Goal: Task Accomplishment & Management: Use online tool/utility

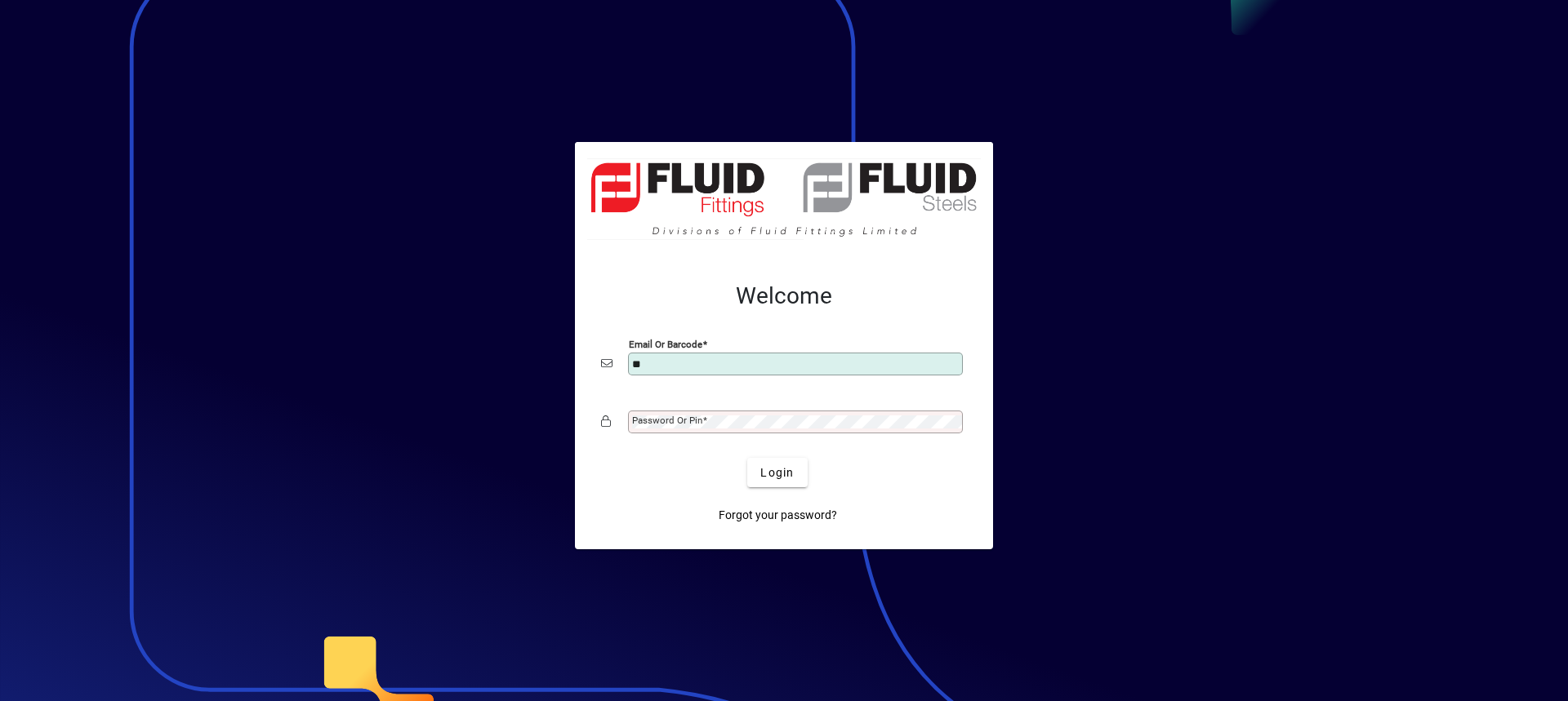
type input "**********"
click at [748, 458] on button "Login" at bounding box center [777, 473] width 59 height 30
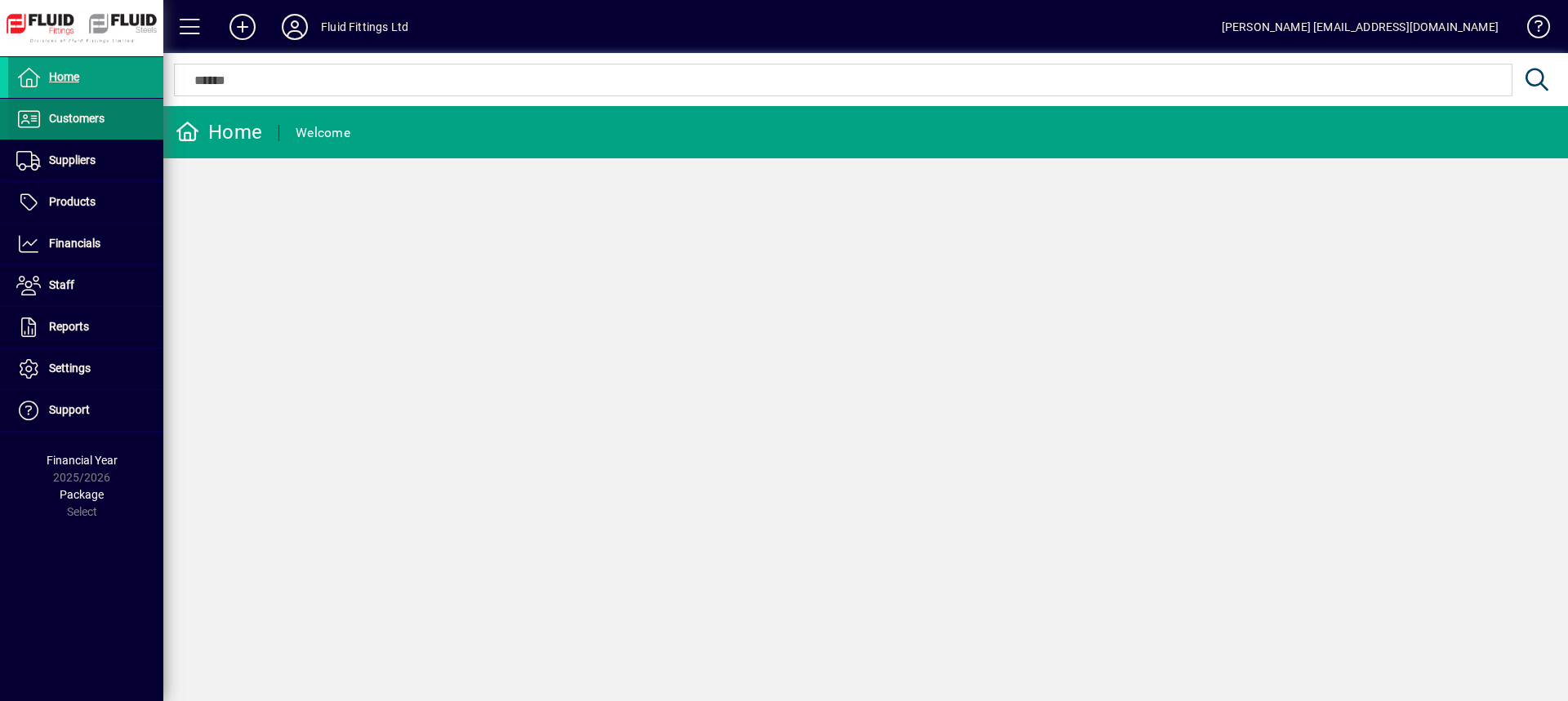
click at [117, 110] on span at bounding box center [86, 119] width 155 height 39
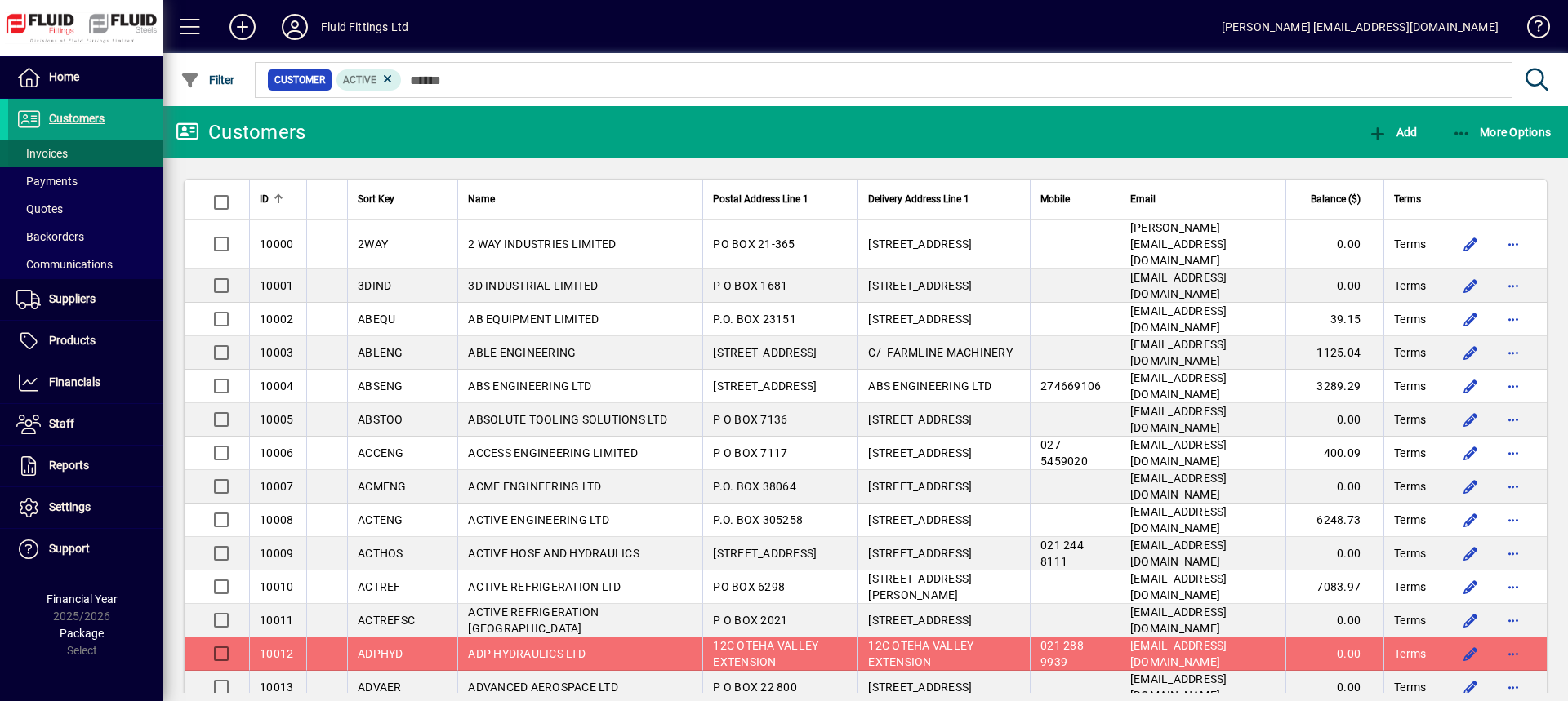
click at [79, 153] on span at bounding box center [86, 153] width 155 height 39
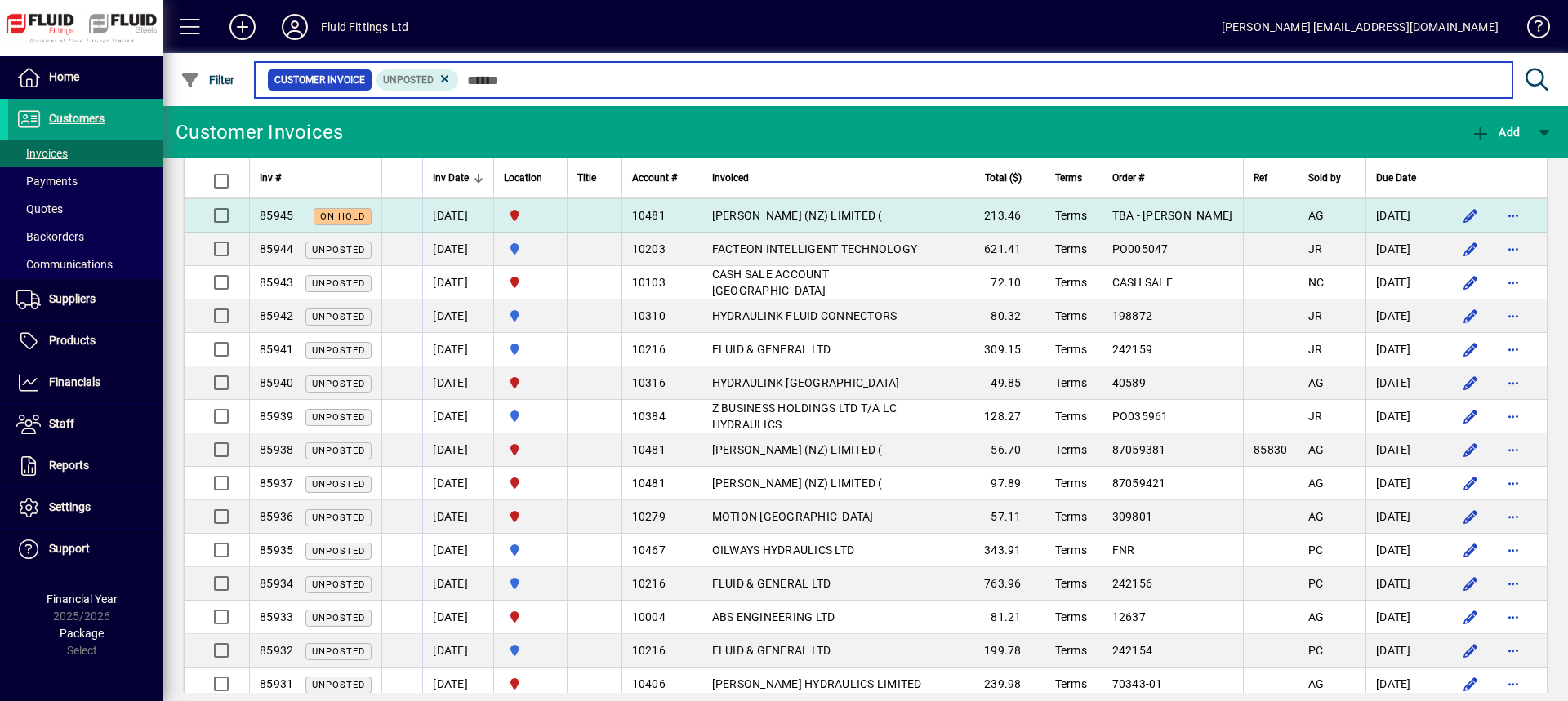
scroll to position [163, 0]
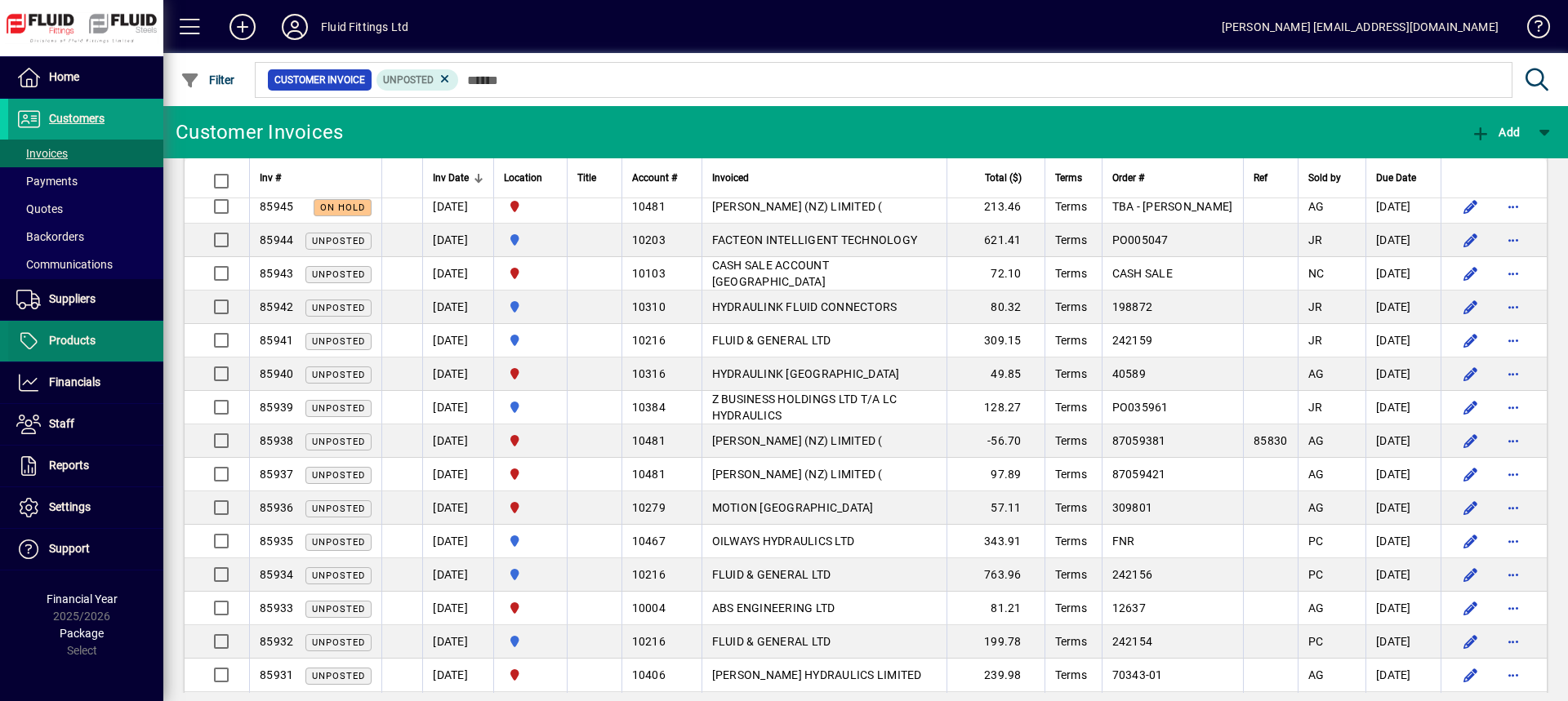
click at [85, 340] on span "Products" at bounding box center [72, 340] width 47 height 13
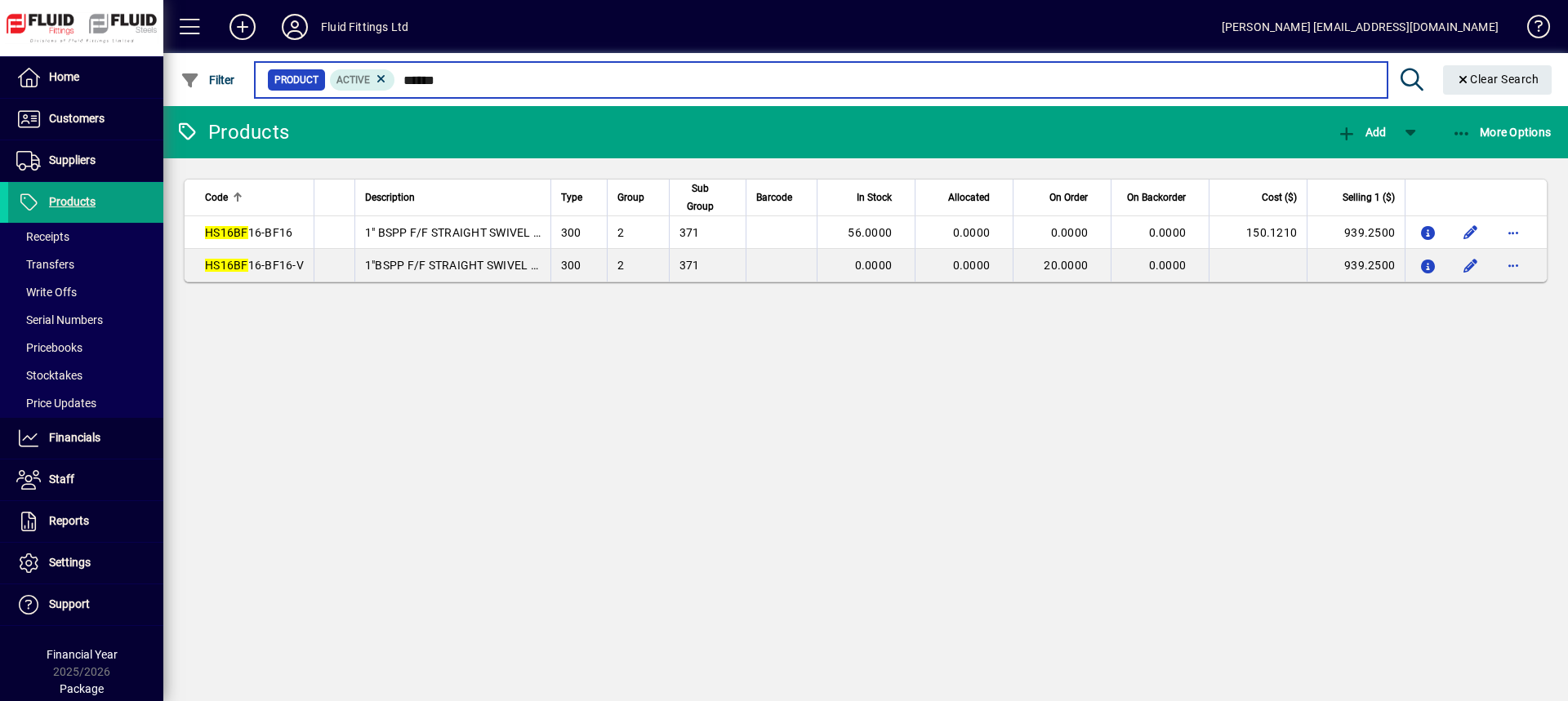
type input "******"
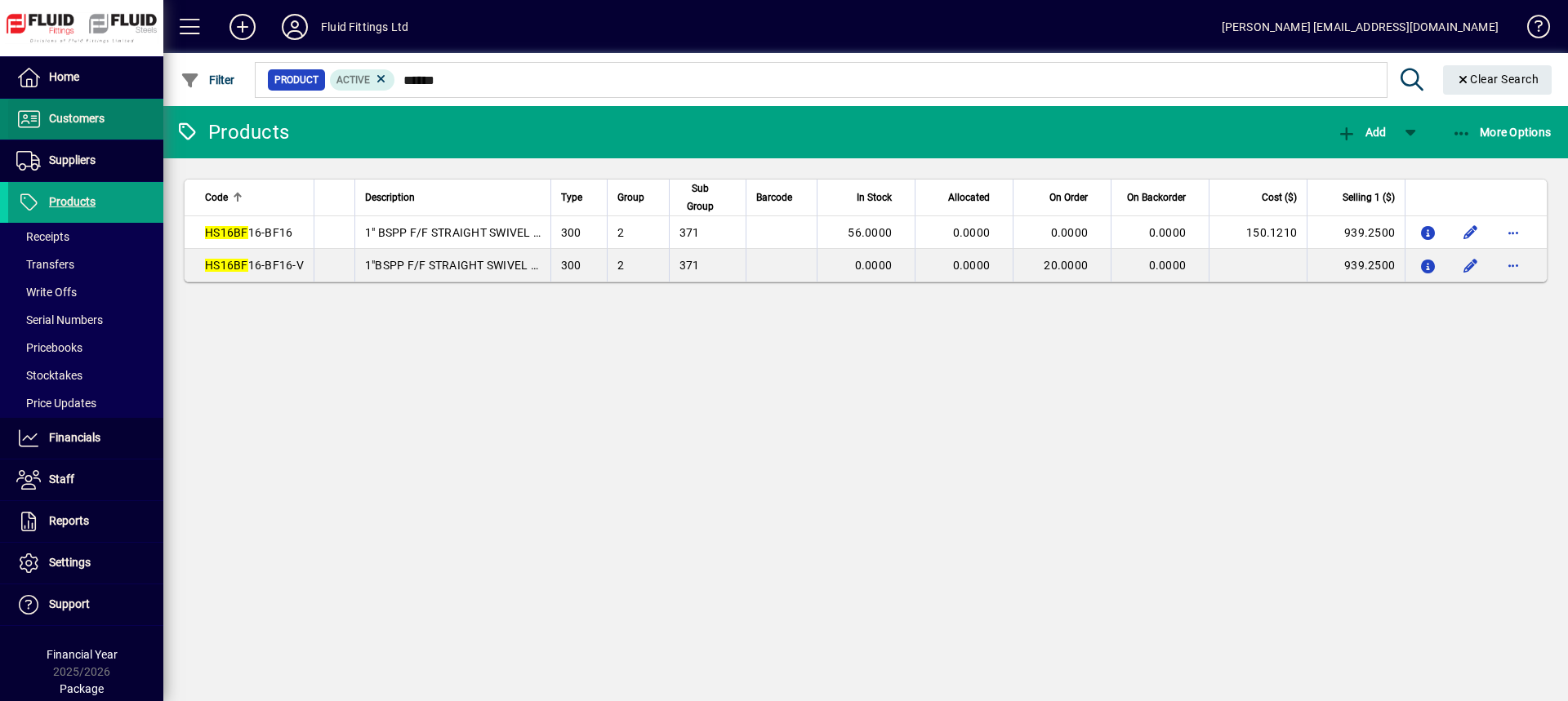
click at [96, 118] on span "Customers" at bounding box center [77, 119] width 56 height 13
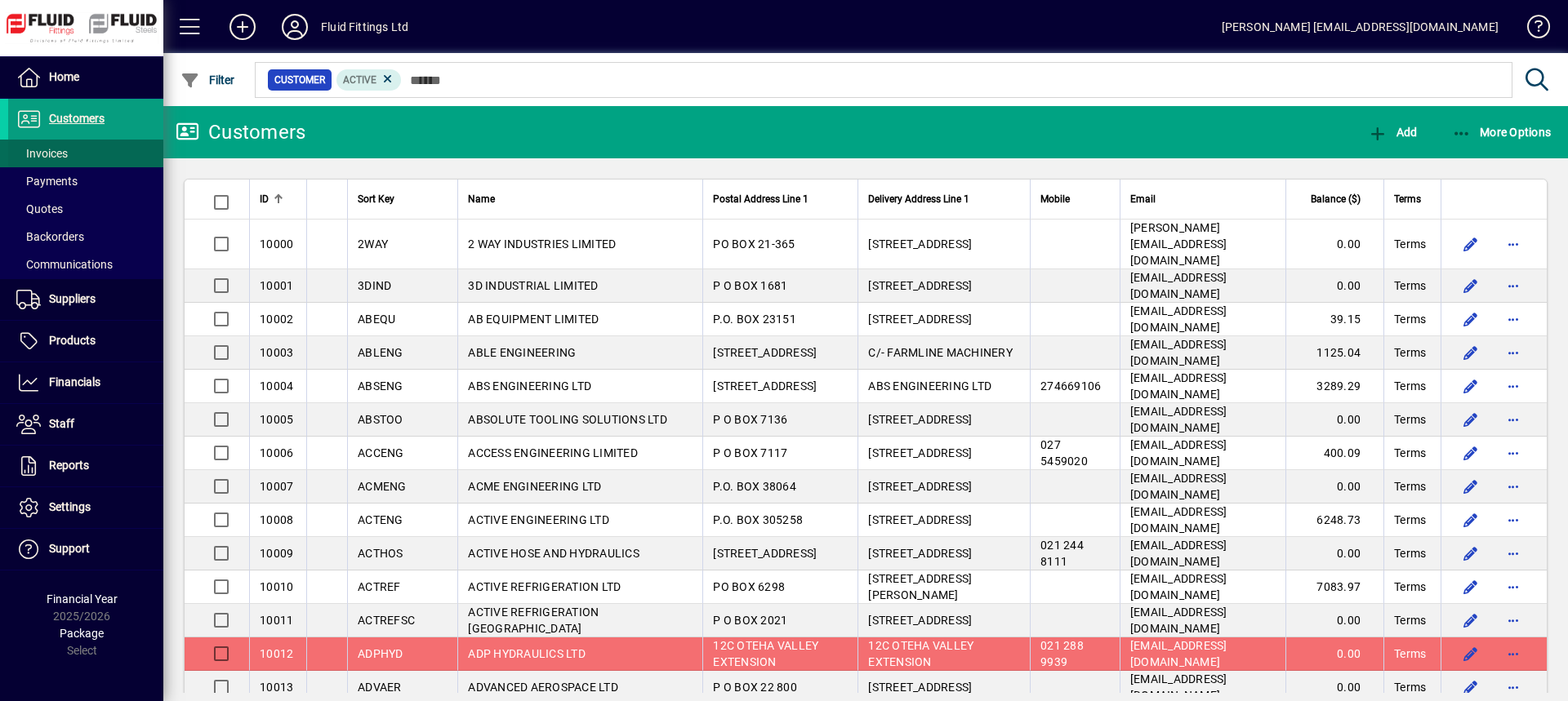
click at [53, 155] on span "Invoices" at bounding box center [42, 153] width 52 height 13
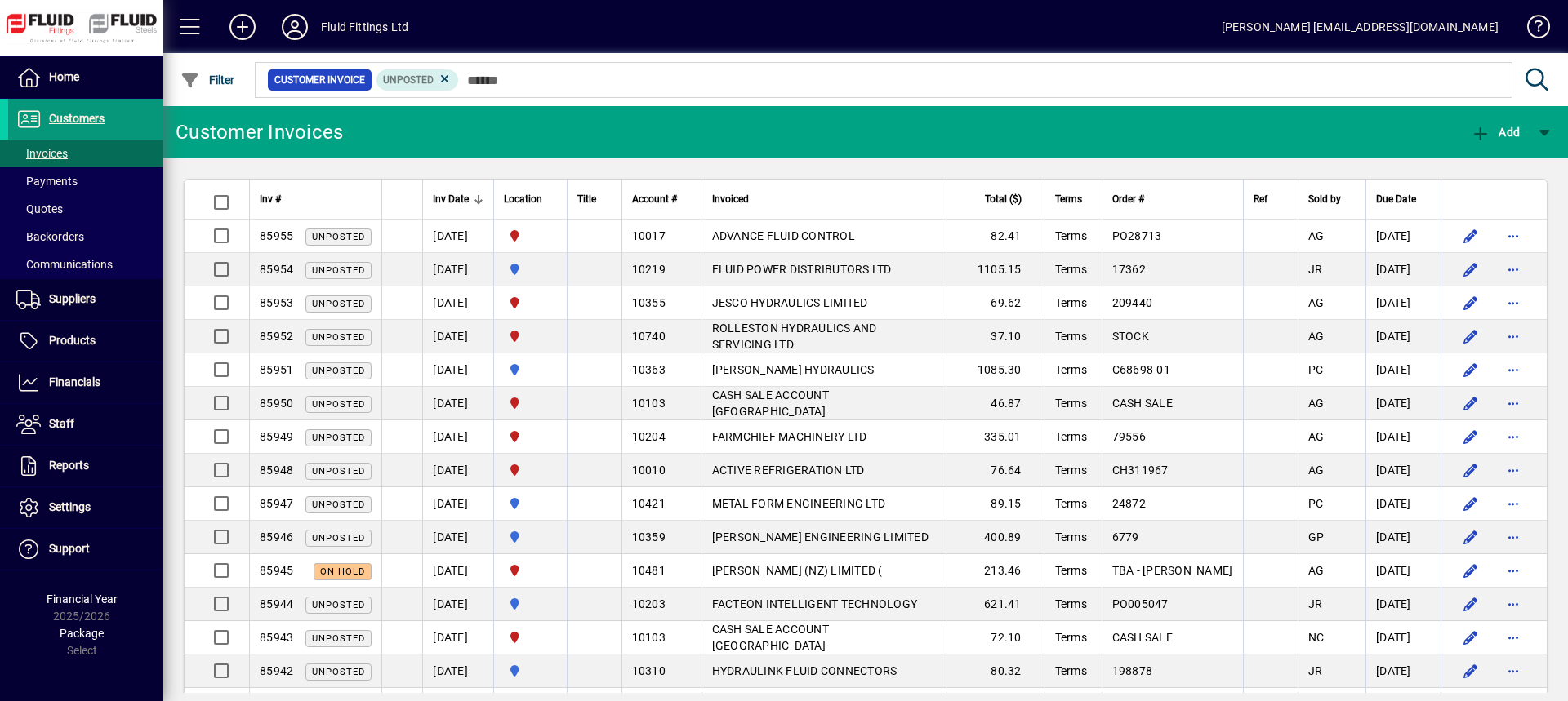
click at [127, 116] on span at bounding box center [86, 119] width 155 height 39
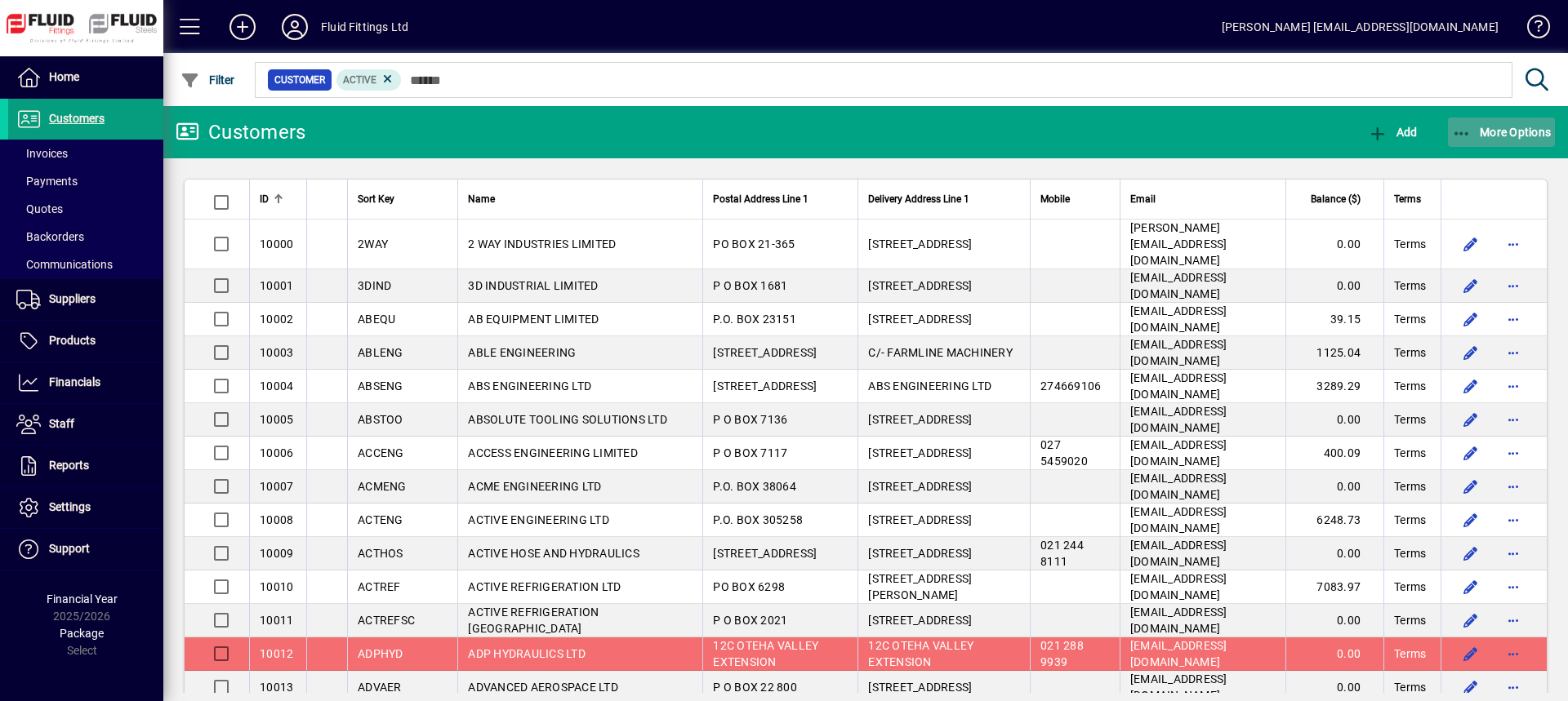
click at [1480, 133] on span "More Options" at bounding box center [1502, 132] width 100 height 13
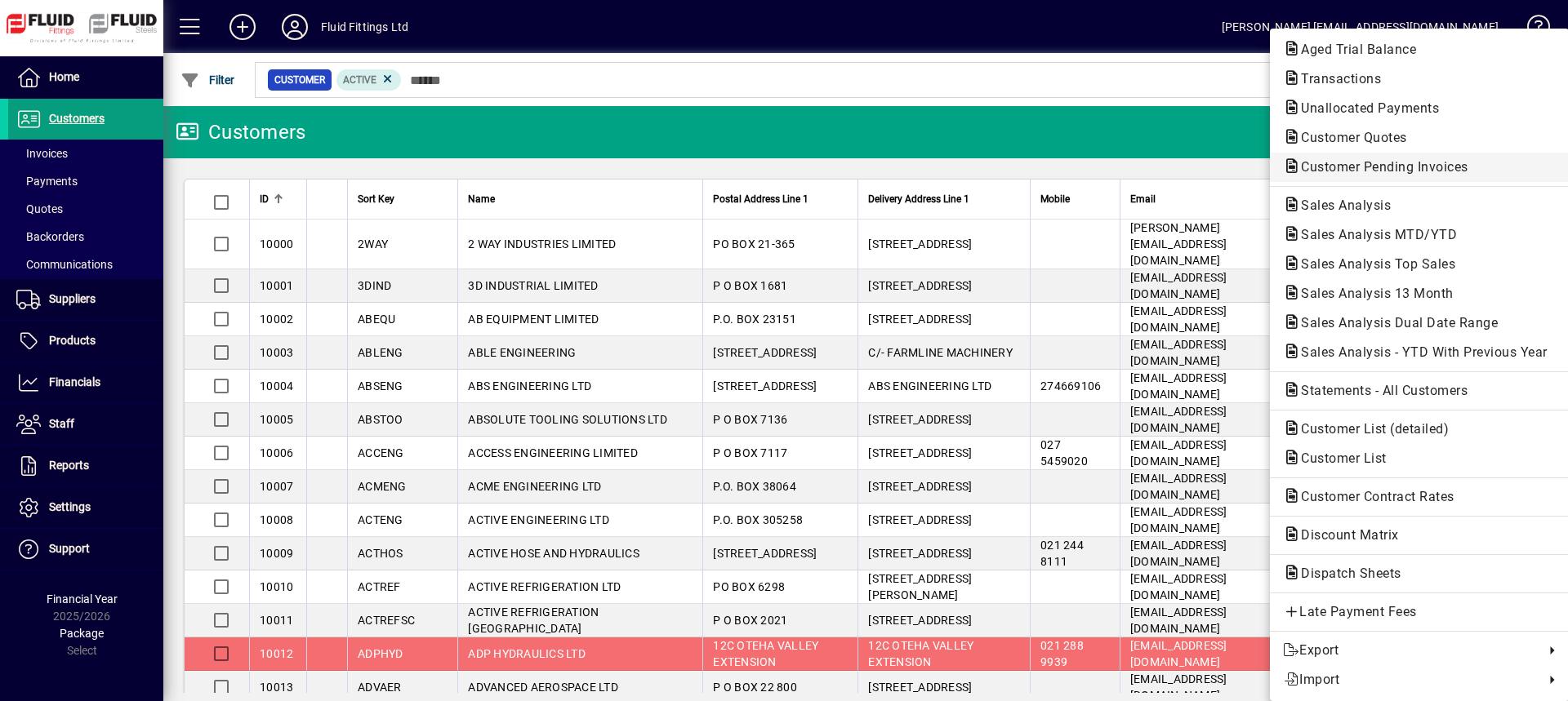
click at [1340, 174] on span "Customer Pending Invoices" at bounding box center [1380, 167] width 194 height 15
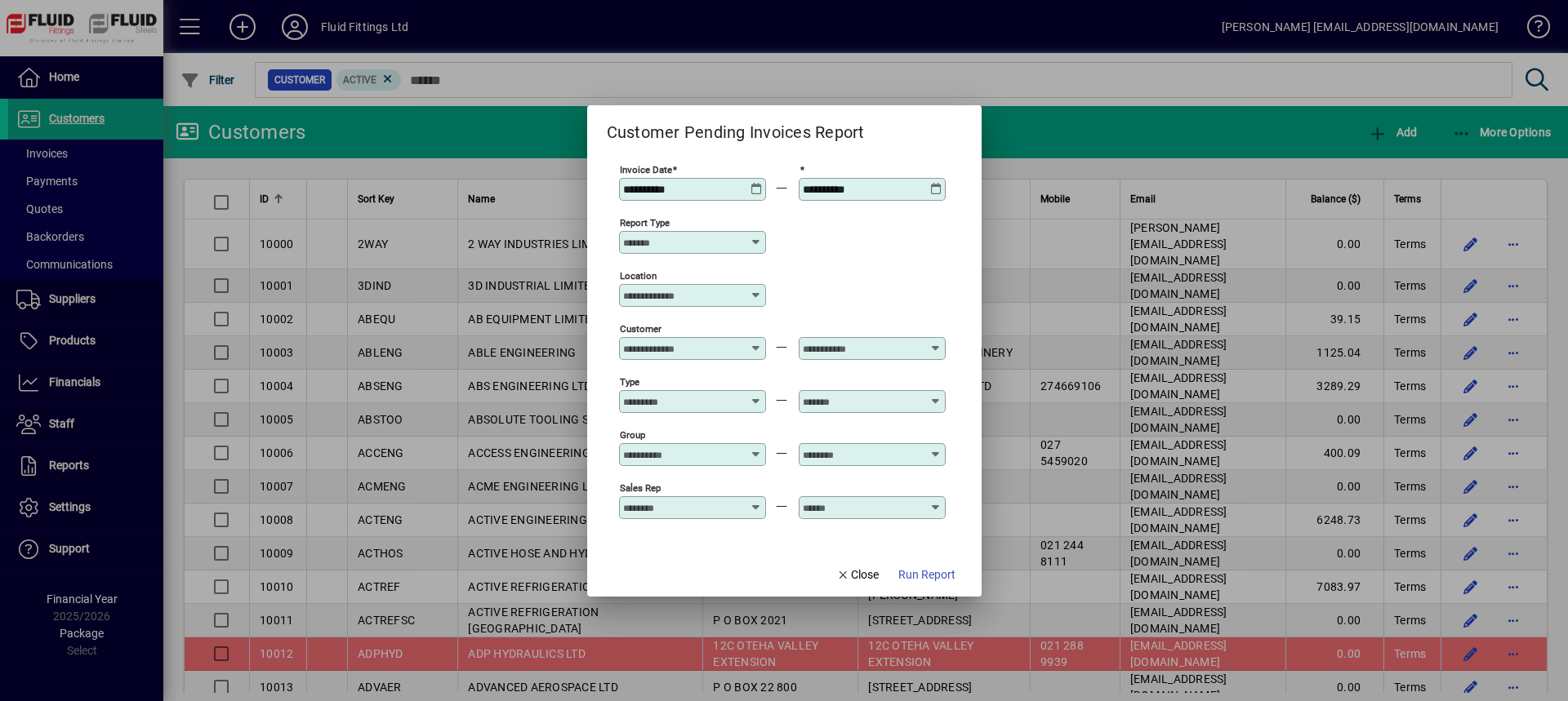
click at [919, 579] on span "Run Report" at bounding box center [927, 575] width 58 height 17
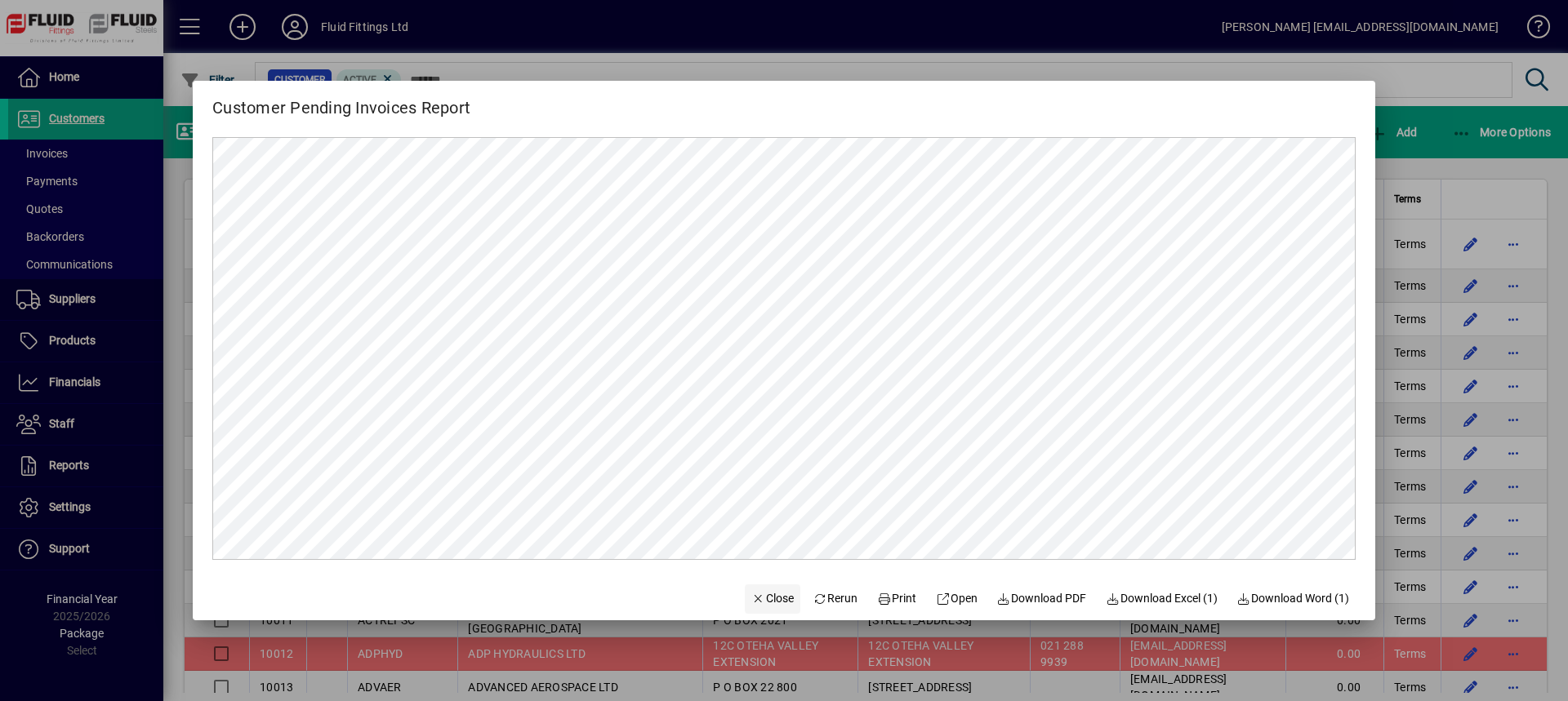
click at [758, 602] on span "Close" at bounding box center [772, 598] width 42 height 17
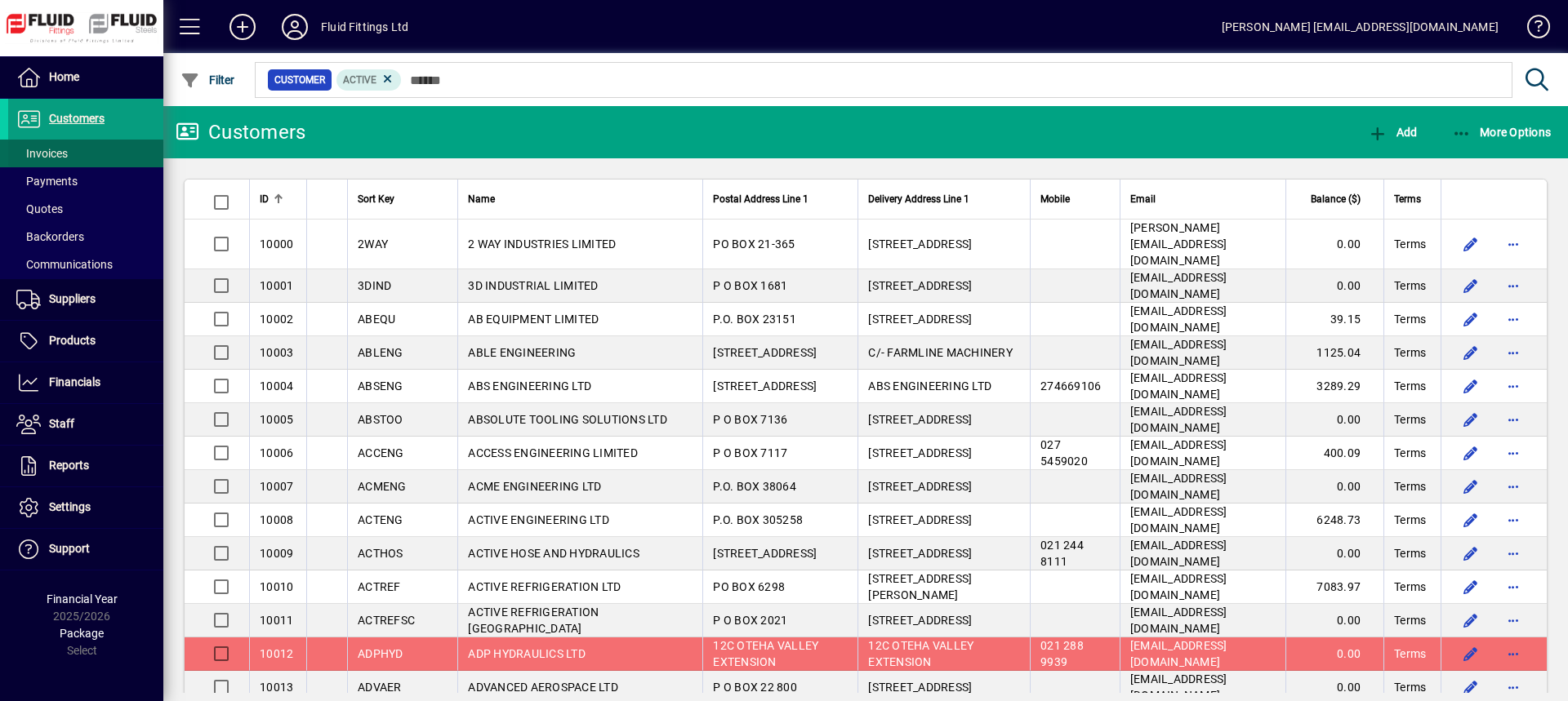
click at [38, 152] on span "Invoices" at bounding box center [42, 153] width 52 height 13
